Goal: Task Accomplishment & Management: Manage account settings

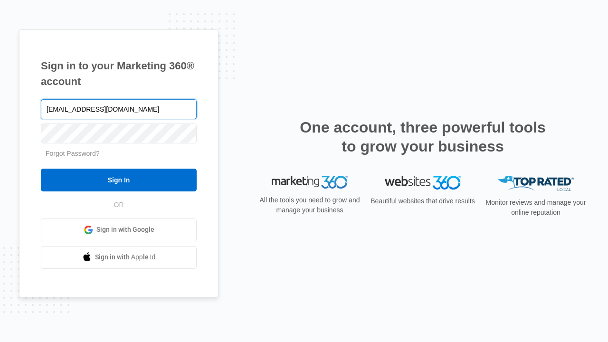
type input "[EMAIL_ADDRESS][DOMAIN_NAME]"
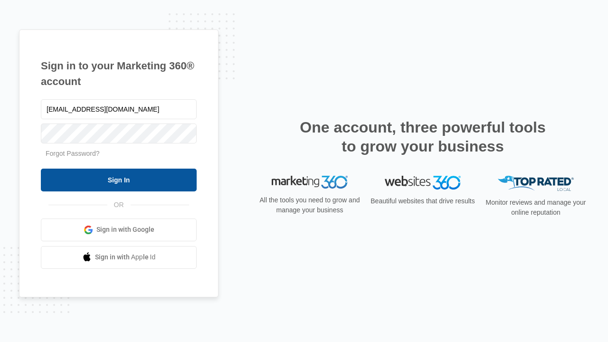
click at [119, 179] on input "Sign In" at bounding box center [119, 180] width 156 height 23
